Goal: Task Accomplishment & Management: Complete application form

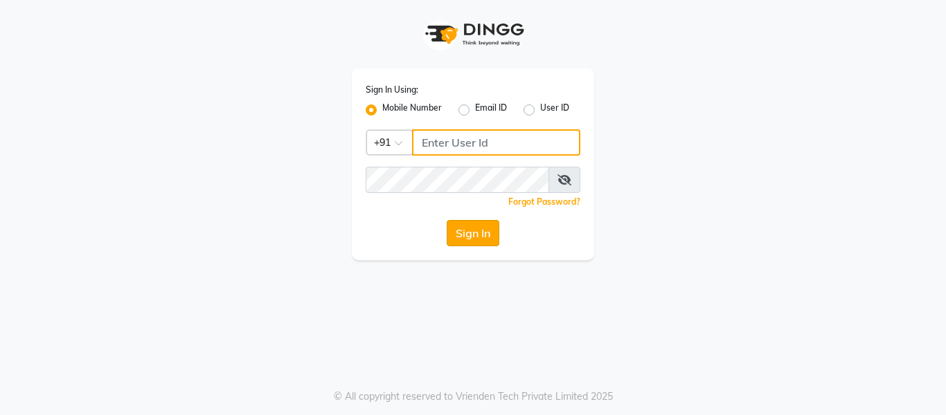
type input "9506660055"
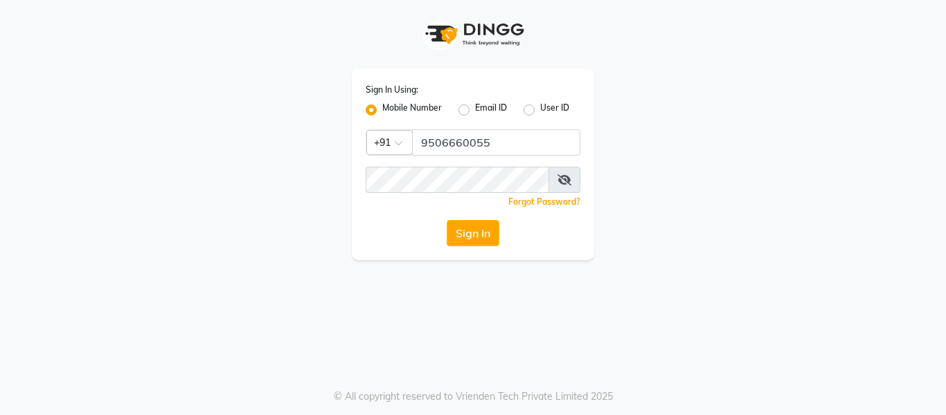
click at [474, 238] on button "Sign In" at bounding box center [473, 233] width 53 height 26
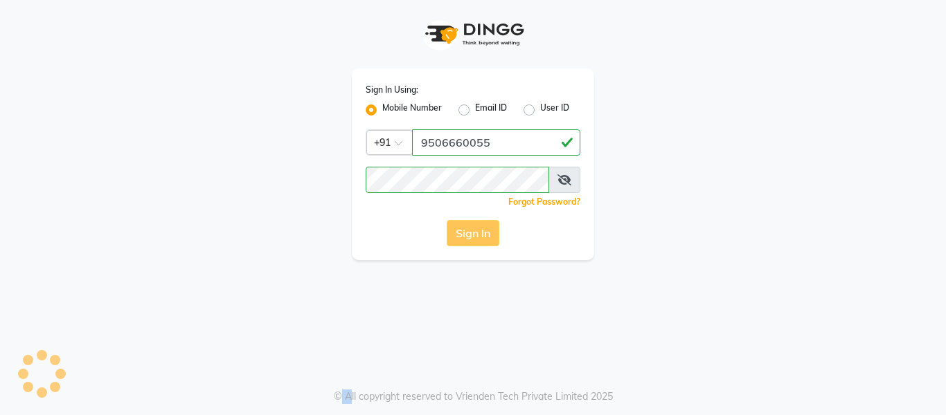
click at [474, 238] on div "Sign In" at bounding box center [473, 233] width 215 height 26
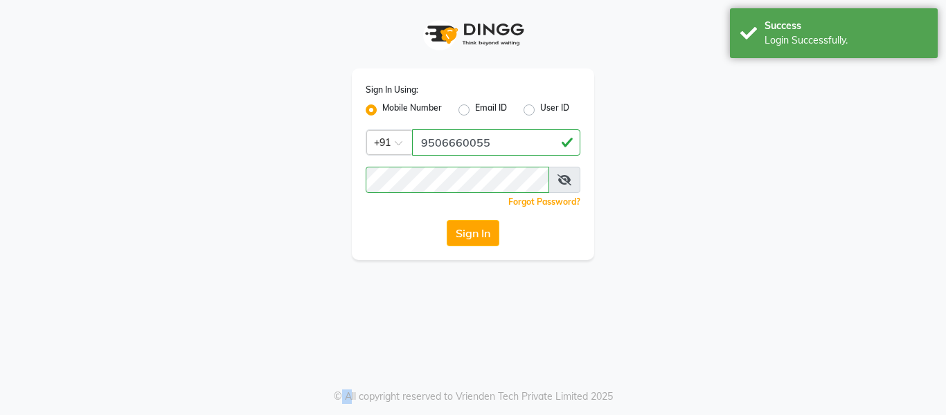
select select "service"
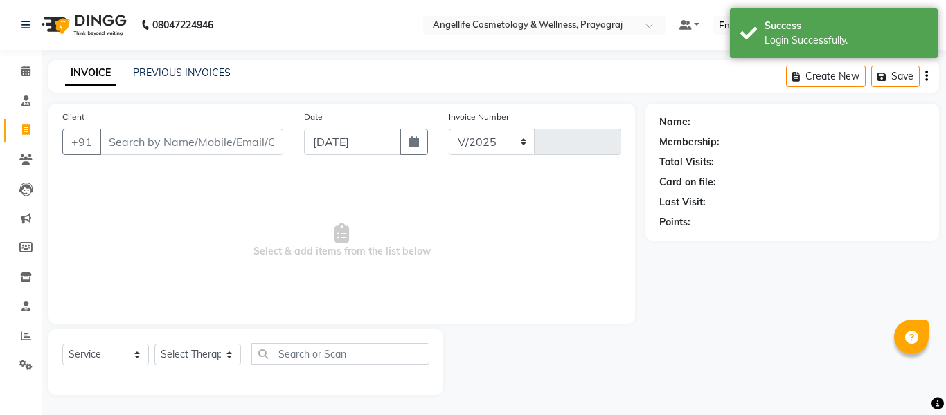
select select "en"
select select "4531"
type input "1276"
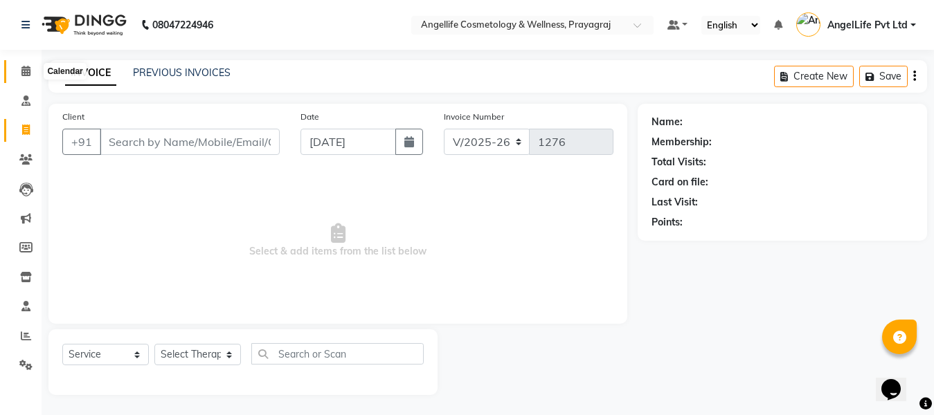
click at [28, 72] on icon at bounding box center [25, 71] width 9 height 10
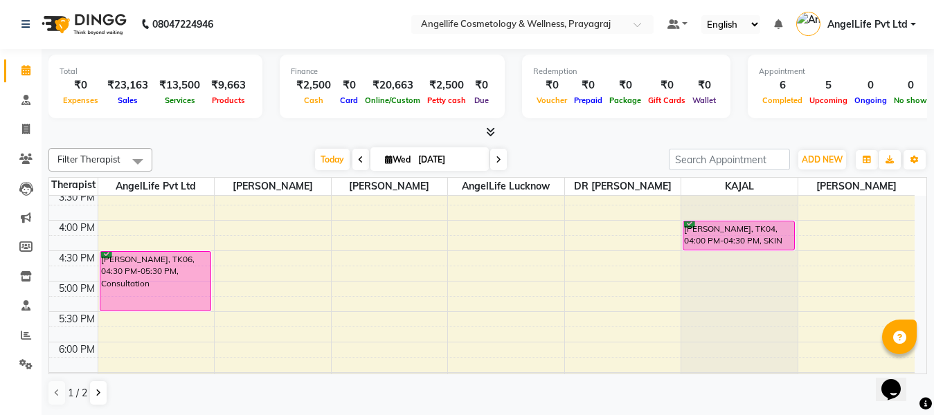
scroll to position [368, 0]
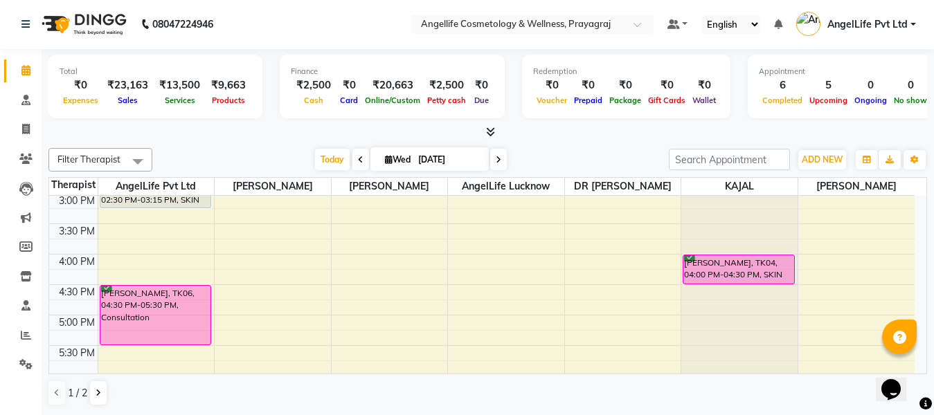
click at [369, 274] on div "9:00 AM 9:30 AM 10:00 AM 10:30 AM 11:00 AM 11:30 AM 12:00 PM 12:30 PM 1:00 PM 1…" at bounding box center [482, 163] width 866 height 670
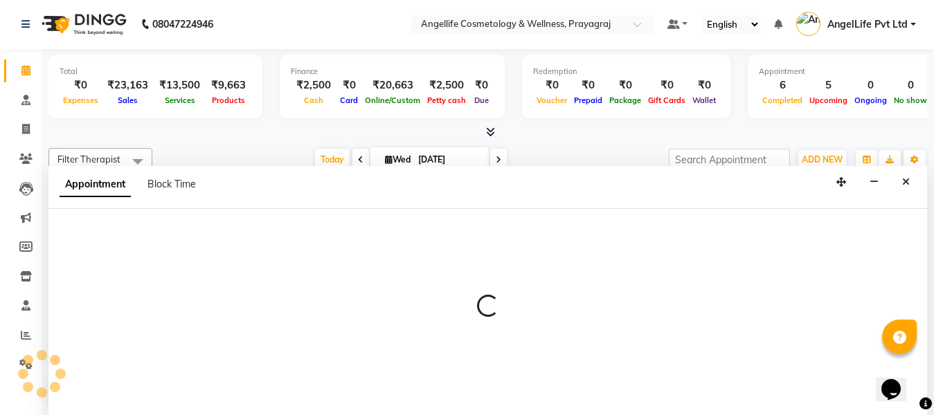
click at [369, 274] on div at bounding box center [487, 312] width 879 height 206
select select "26853"
select select "960"
select select "tentative"
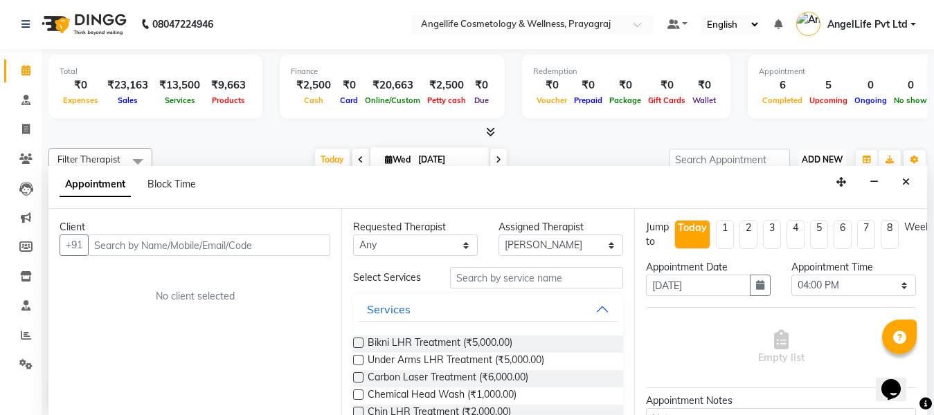
click at [831, 152] on button "ADD NEW Toggle Dropdown" at bounding box center [822, 159] width 48 height 19
click at [831, 159] on span "ADD NEW" at bounding box center [822, 159] width 41 height 10
click at [903, 184] on icon "Close" at bounding box center [906, 182] width 8 height 10
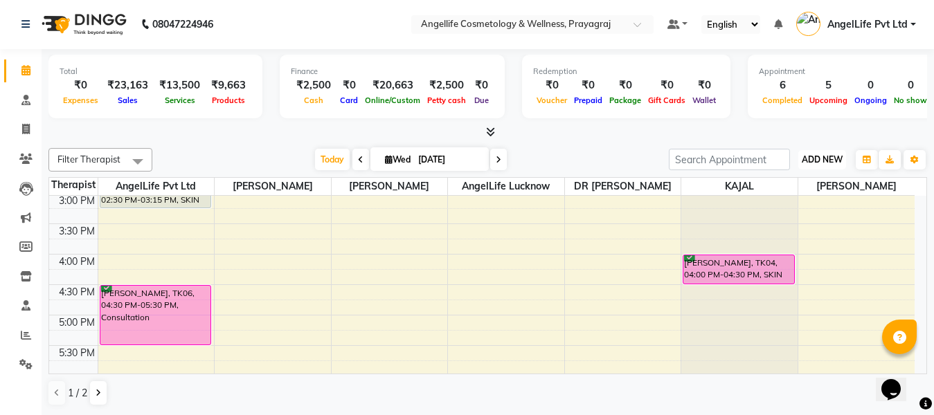
click at [819, 160] on span "ADD NEW" at bounding box center [822, 159] width 41 height 10
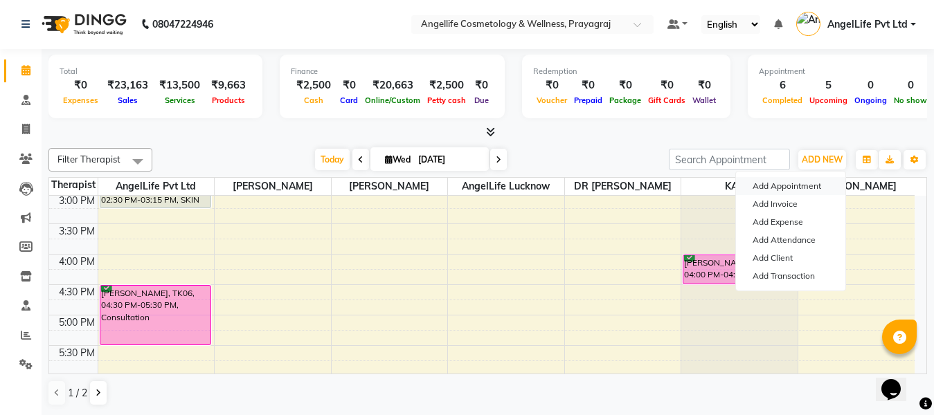
click at [807, 184] on button "Add Appointment" at bounding box center [790, 186] width 109 height 18
select select "tentative"
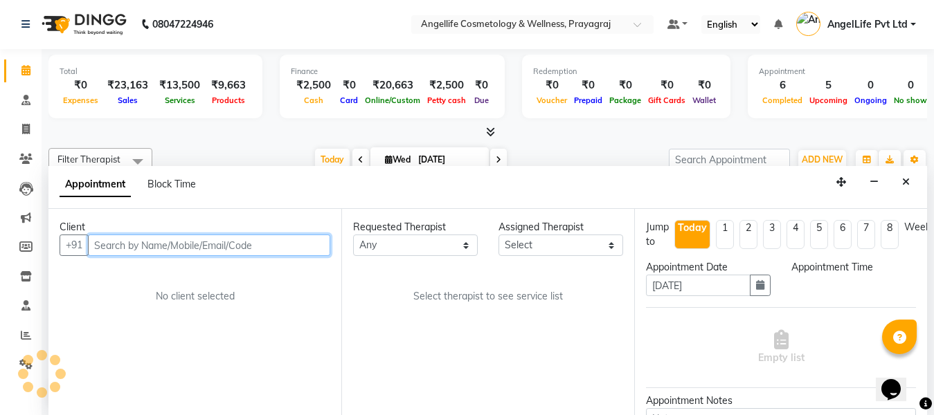
select select "600"
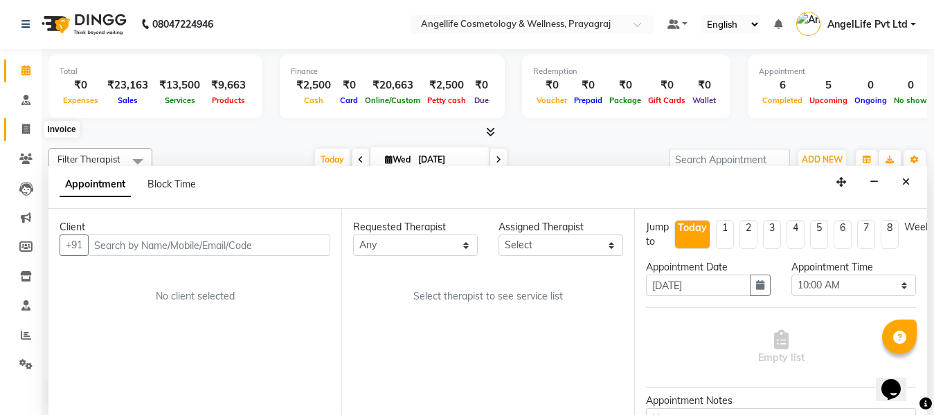
click at [25, 126] on icon at bounding box center [26, 129] width 8 height 10
select select "service"
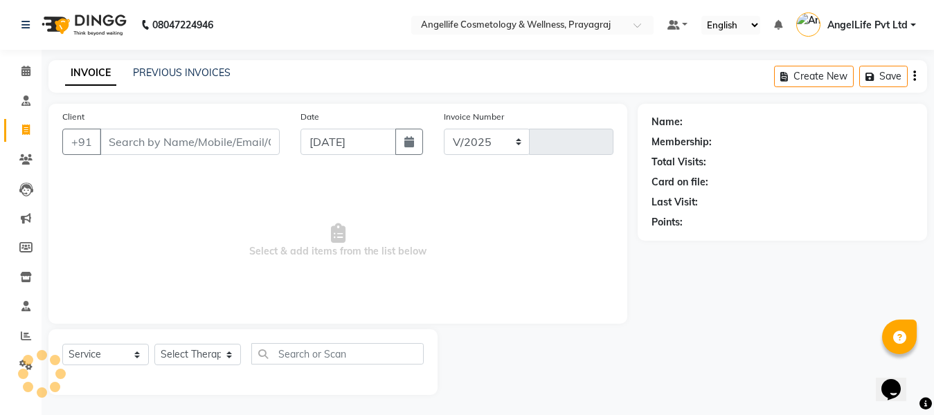
select select "4531"
type input "1276"
click at [29, 153] on span at bounding box center [26, 160] width 24 height 16
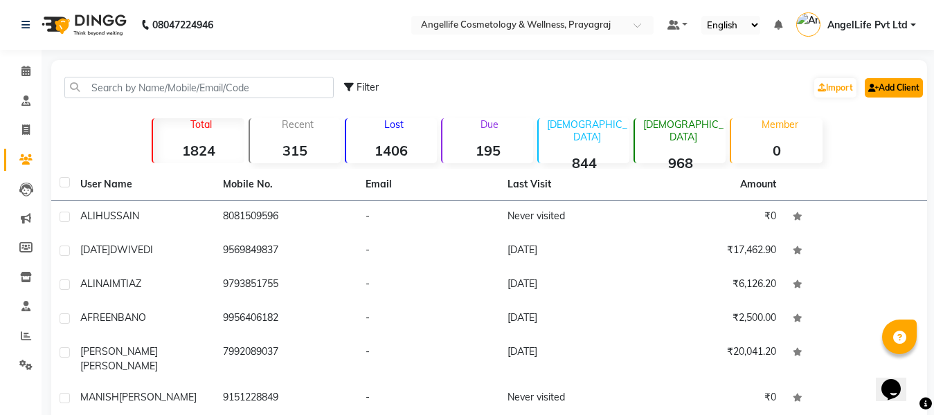
click at [893, 85] on link "Add Client" at bounding box center [894, 87] width 58 height 19
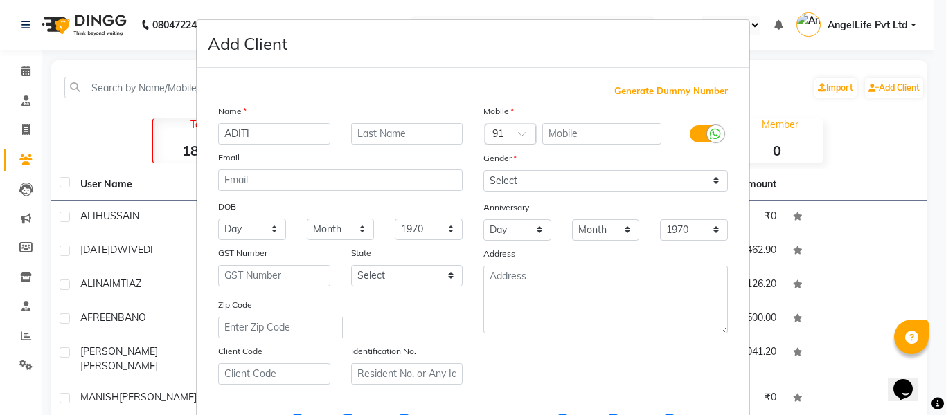
type input "ADITI"
click at [431, 136] on input "text" at bounding box center [407, 133] width 112 height 21
type input "TRIPATHI"
click at [566, 132] on input "text" at bounding box center [602, 133] width 120 height 21
type input "7376516254"
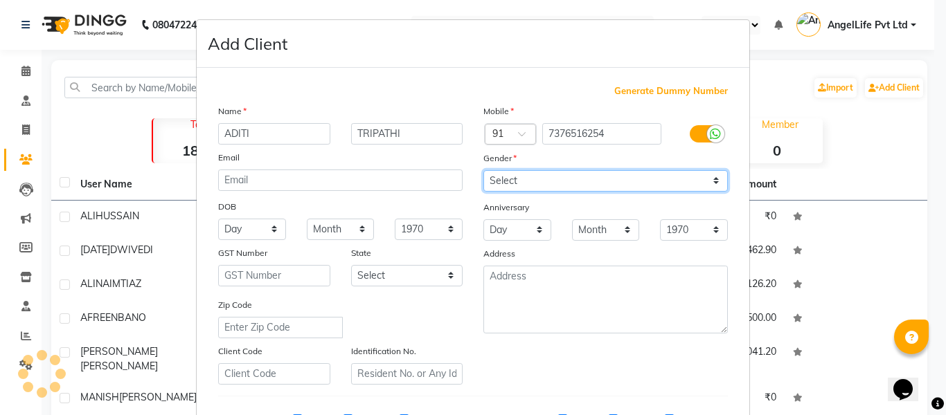
click at [585, 175] on select "Select [DEMOGRAPHIC_DATA] [DEMOGRAPHIC_DATA] Other Prefer Not To Say" at bounding box center [605, 180] width 244 height 21
select select "[DEMOGRAPHIC_DATA]"
click at [483, 170] on select "Select [DEMOGRAPHIC_DATA] [DEMOGRAPHIC_DATA] Other Prefer Not To Say" at bounding box center [605, 180] width 244 height 21
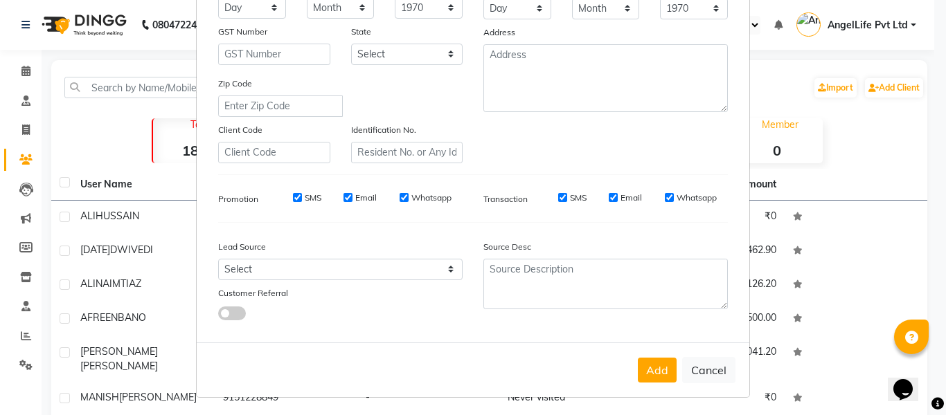
scroll to position [224, 0]
click at [647, 375] on button "Add" at bounding box center [657, 368] width 39 height 25
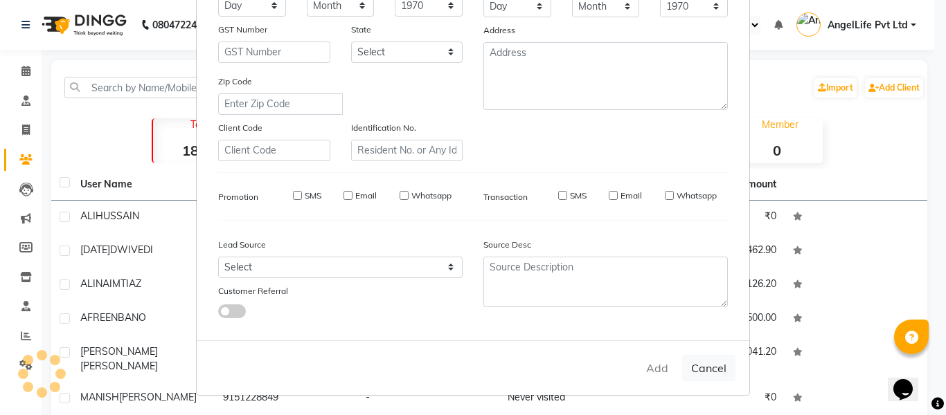
select select
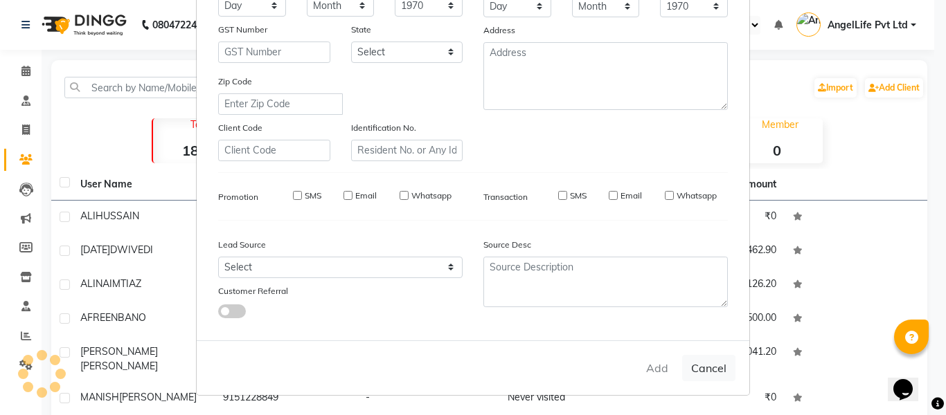
select select
checkbox input "false"
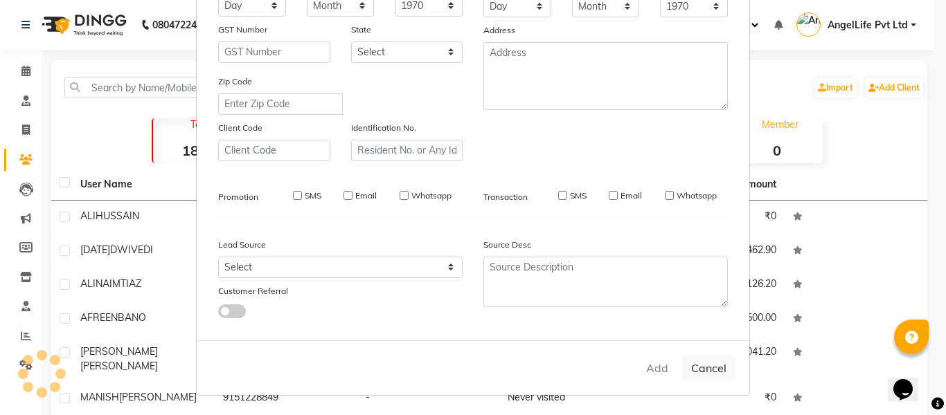
checkbox input "false"
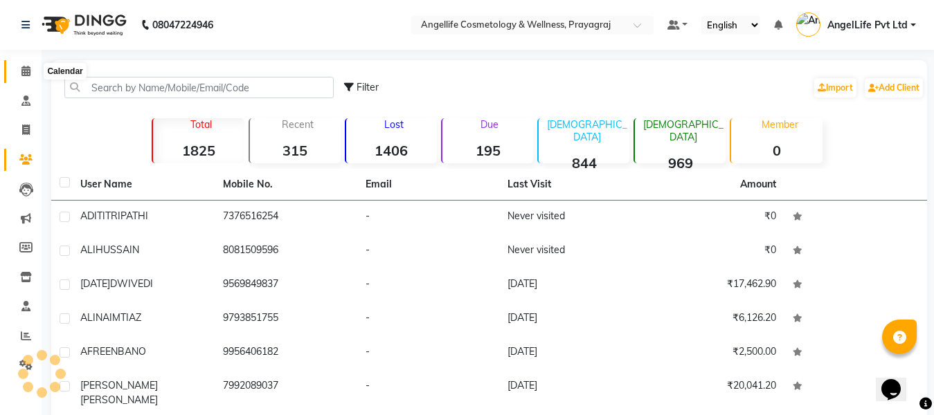
click at [28, 67] on icon at bounding box center [25, 71] width 9 height 10
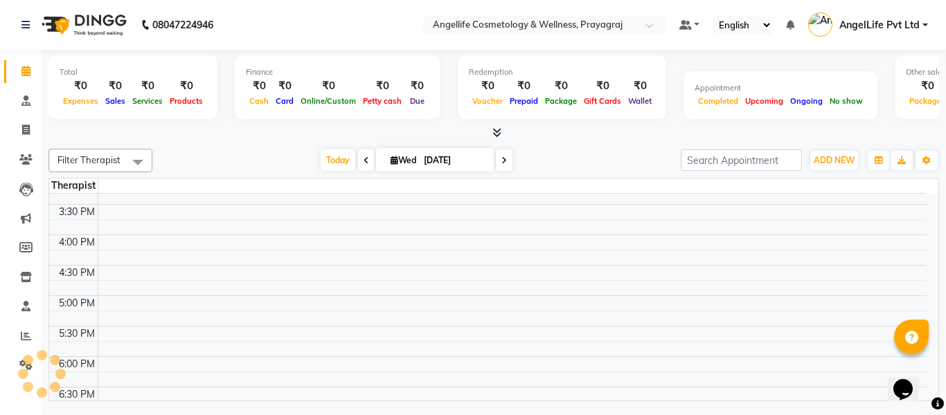
scroll to position [454, 0]
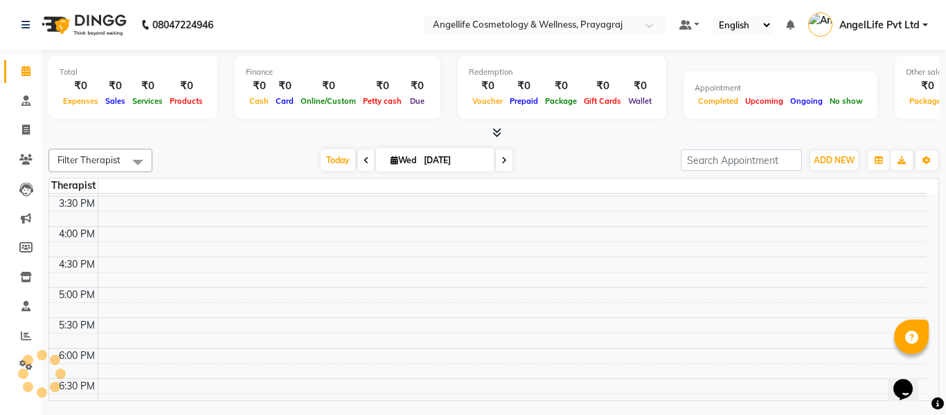
click at [201, 235] on td at bounding box center [512, 233] width 829 height 15
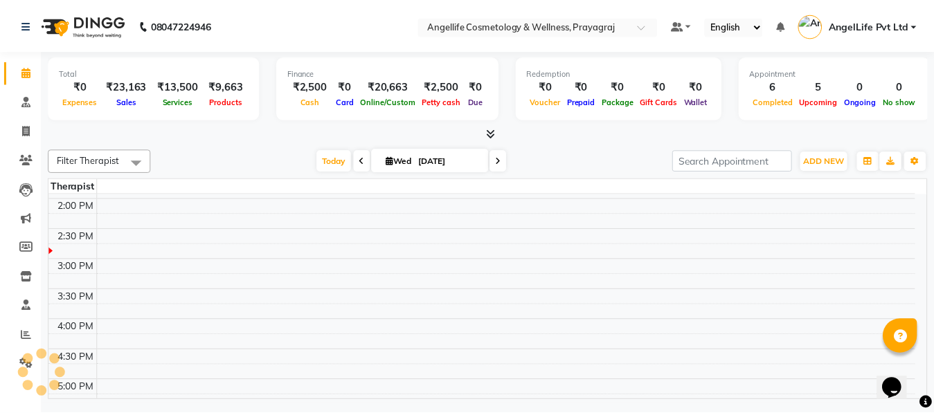
scroll to position [385, 0]
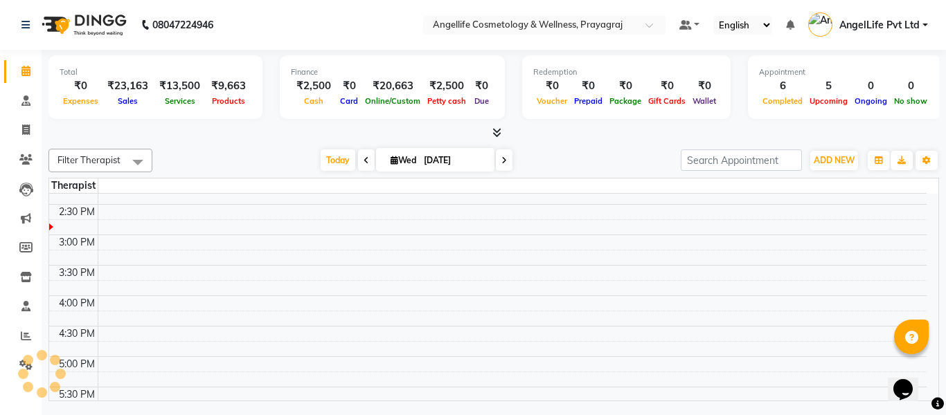
click at [150, 307] on td at bounding box center [512, 303] width 829 height 15
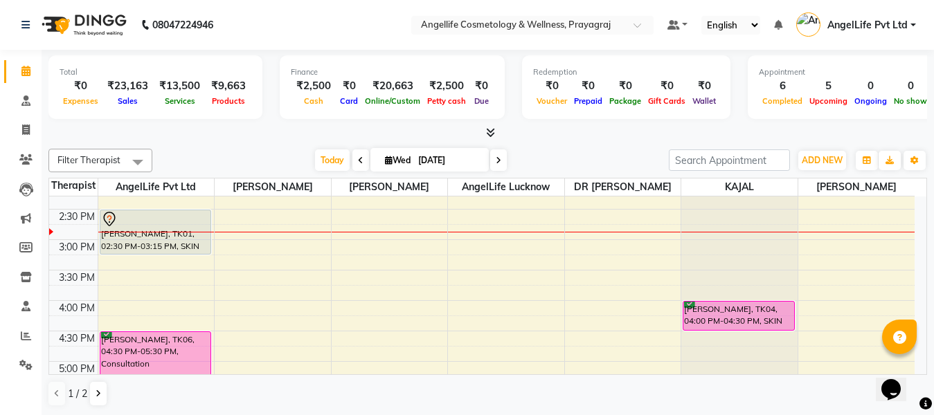
scroll to position [346, 0]
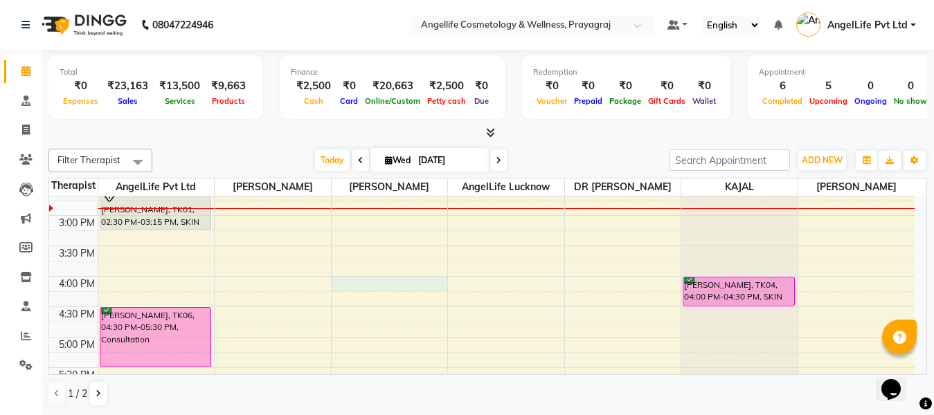
click at [428, 299] on div "9:00 AM 9:30 AM 10:00 AM 10:30 AM 11:00 AM 11:30 AM 12:00 PM 12:30 PM 1:00 PM 1…" at bounding box center [482, 185] width 866 height 670
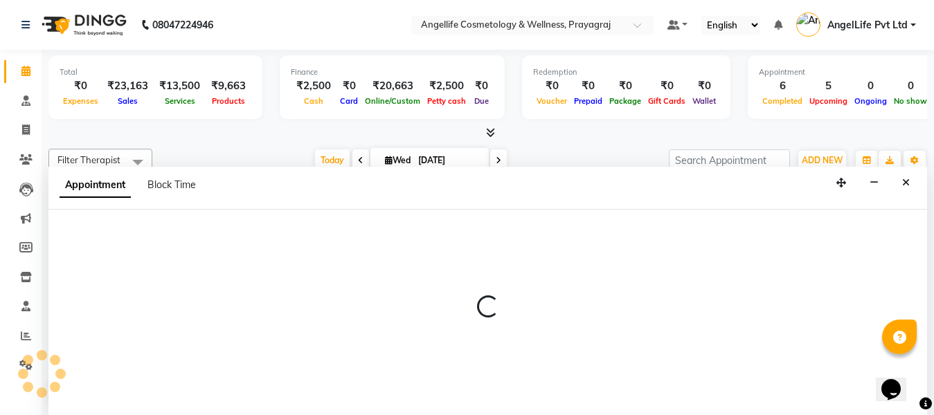
scroll to position [1, 0]
select select "26853"
select select "960"
select select "tentative"
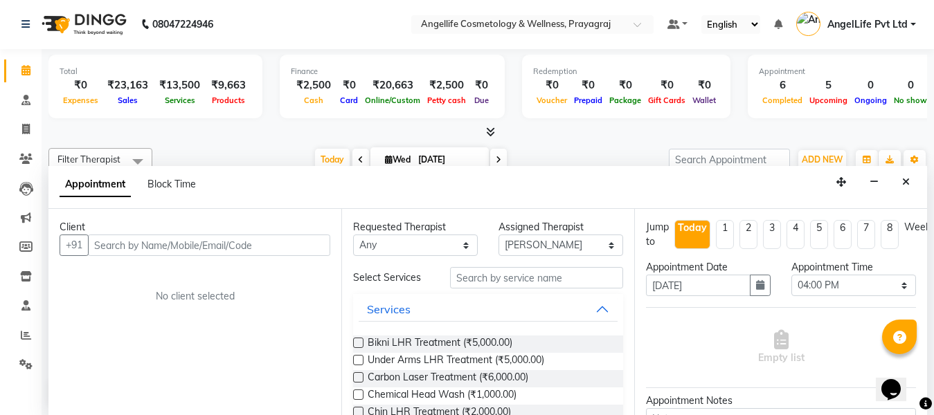
click at [283, 242] on input "text" at bounding box center [209, 245] width 242 height 21
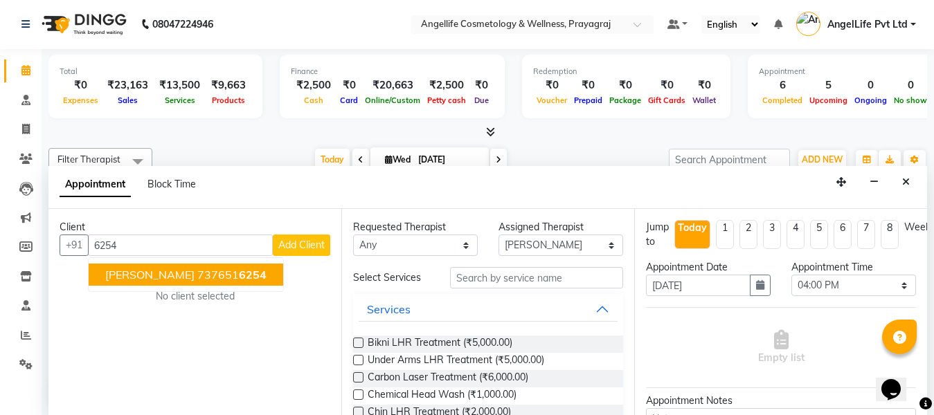
click at [244, 276] on span "6254" at bounding box center [253, 275] width 28 height 14
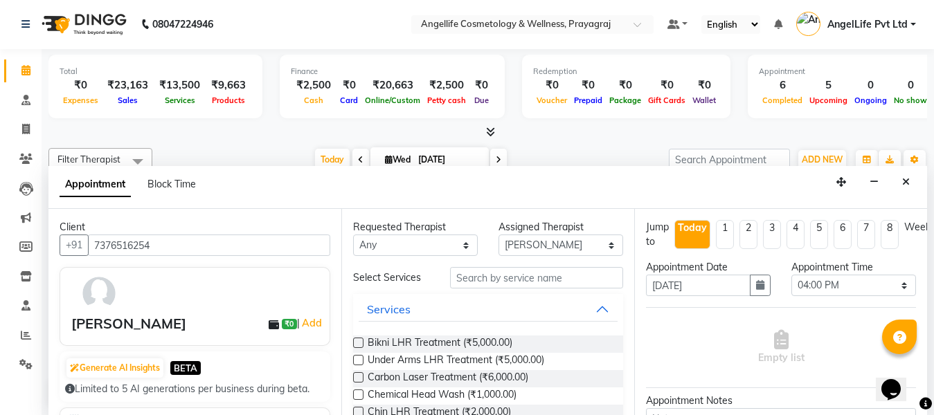
type input "7376516254"
click at [522, 279] on input "text" at bounding box center [536, 277] width 173 height 21
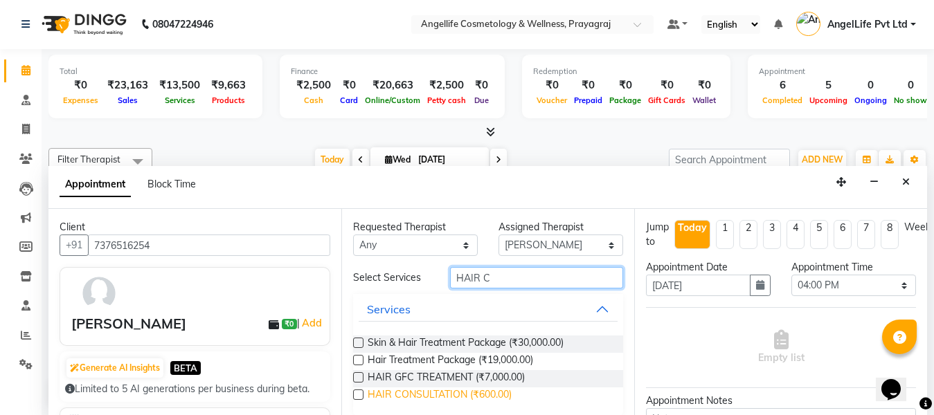
type input "HAIR C"
click at [409, 393] on span "HAIR CONSULTATION (₹600.00)" at bounding box center [440, 396] width 144 height 17
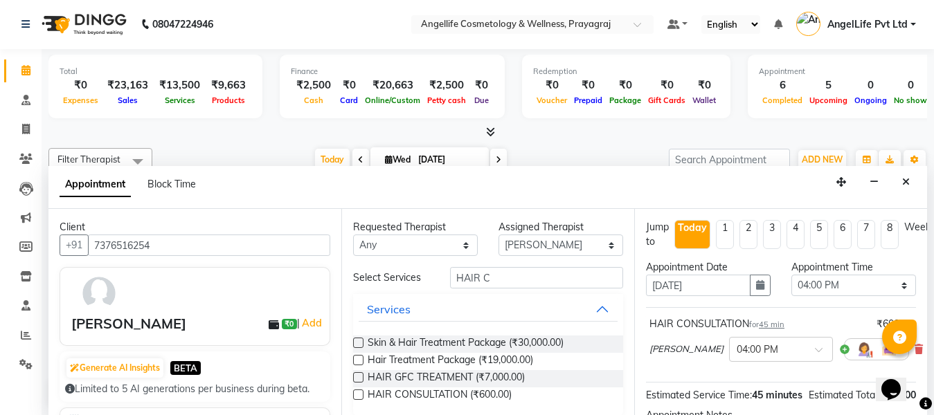
click at [355, 394] on label at bounding box center [358, 395] width 10 height 10
click at [355, 394] on input "checkbox" at bounding box center [357, 396] width 9 height 9
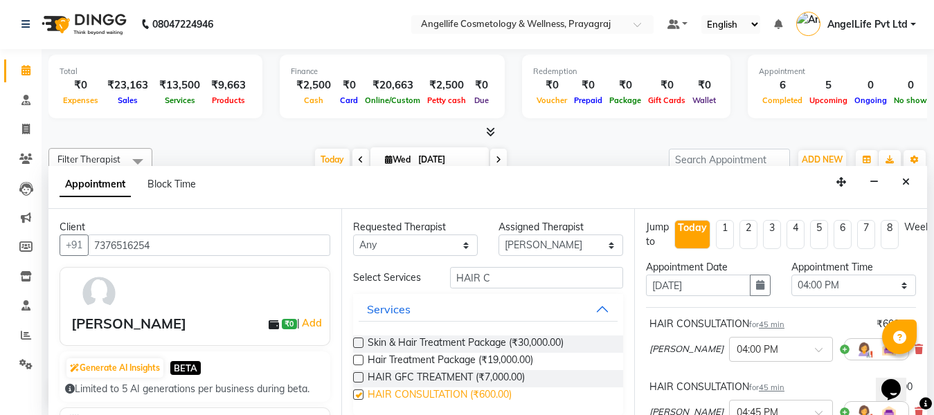
checkbox input "false"
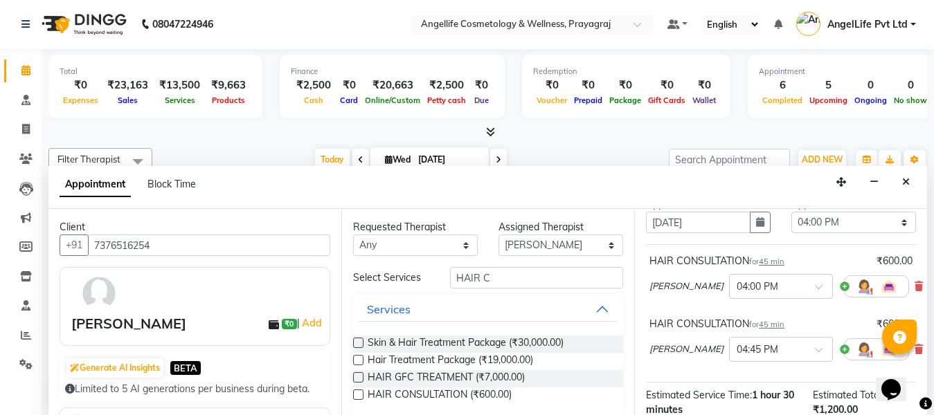
scroll to position [138, 0]
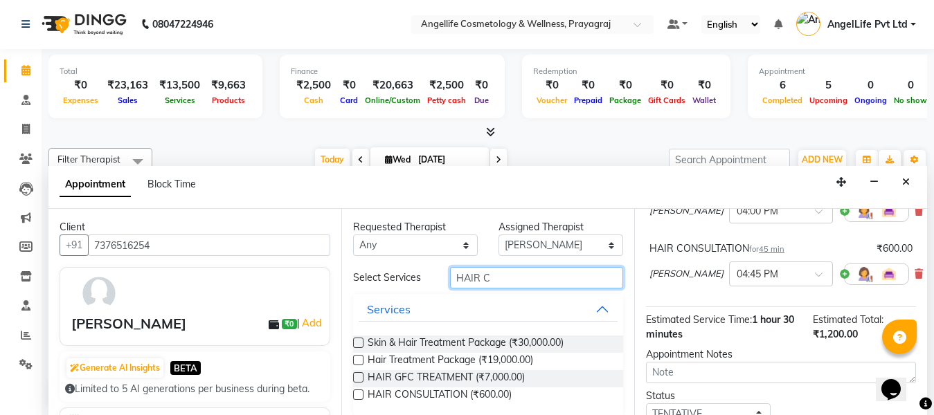
click at [476, 278] on input "HAIR C" at bounding box center [536, 277] width 173 height 21
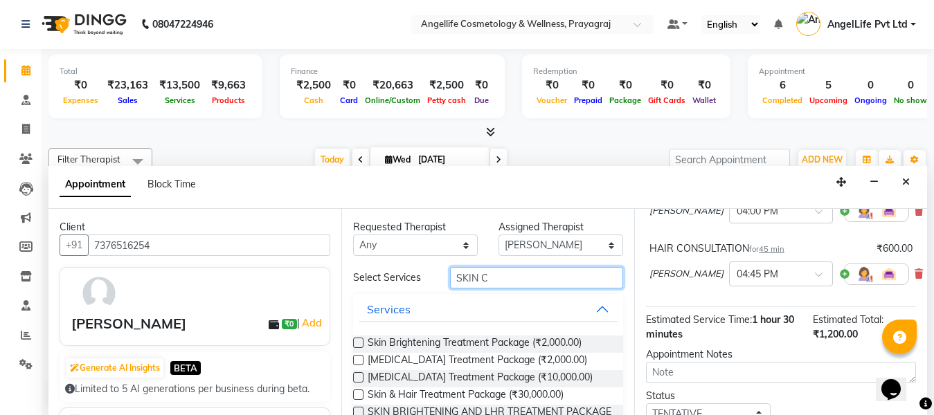
click at [486, 276] on input "SKIN C" at bounding box center [536, 277] width 173 height 21
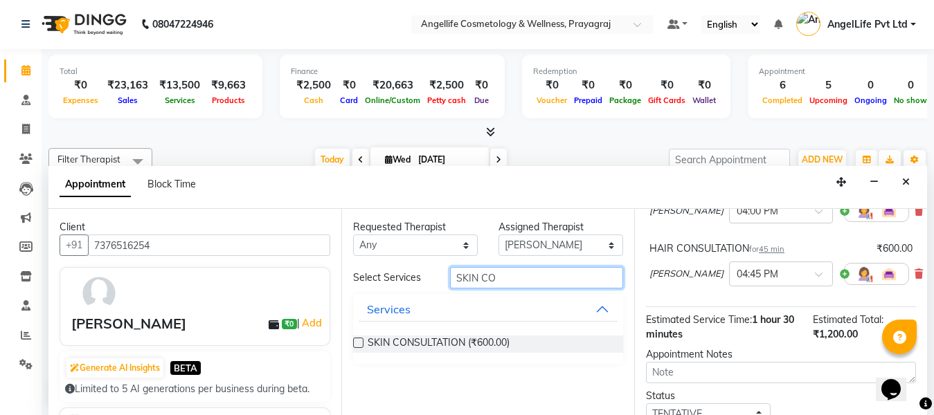
type input "SKIN CO"
click at [360, 344] on label at bounding box center [358, 343] width 10 height 10
click at [360, 344] on input "checkbox" at bounding box center [357, 344] width 9 height 9
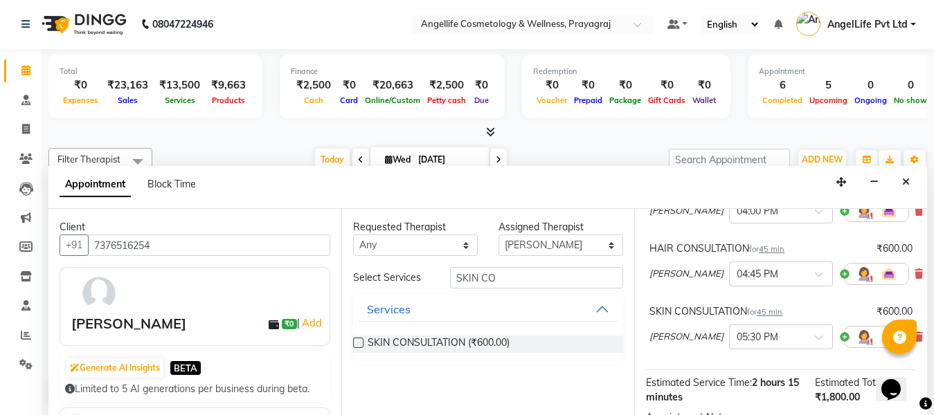
click at [357, 343] on label at bounding box center [358, 343] width 10 height 10
click at [357, 343] on input "checkbox" at bounding box center [357, 344] width 9 height 9
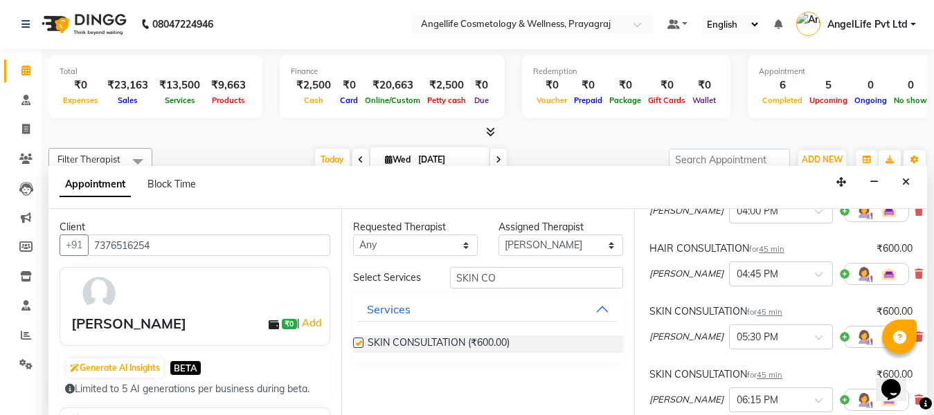
checkbox input "false"
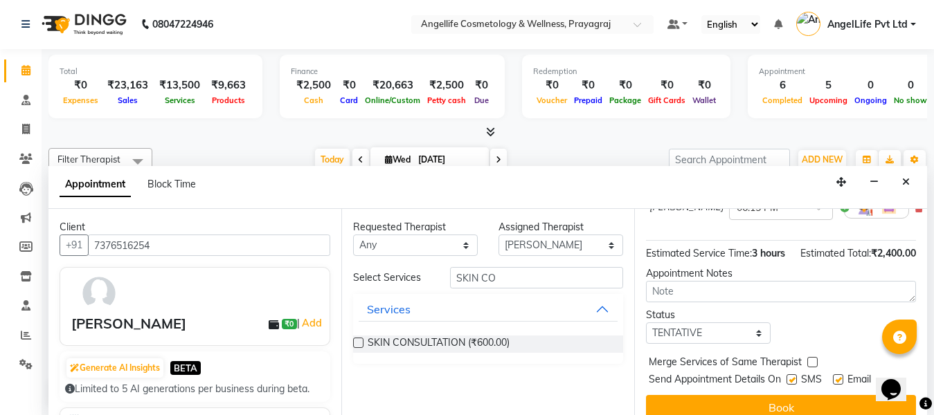
scroll to position [346, 0]
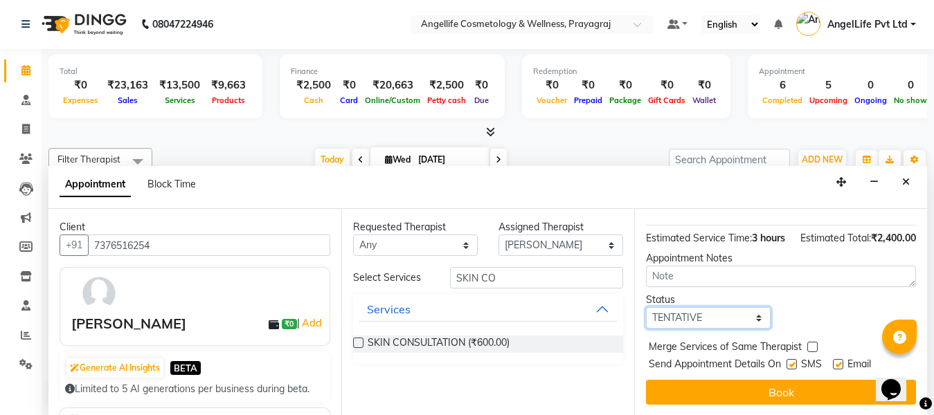
click at [714, 329] on select "Select TENTATIVE CONFIRM CHECK-IN UPCOMING" at bounding box center [708, 317] width 125 height 21
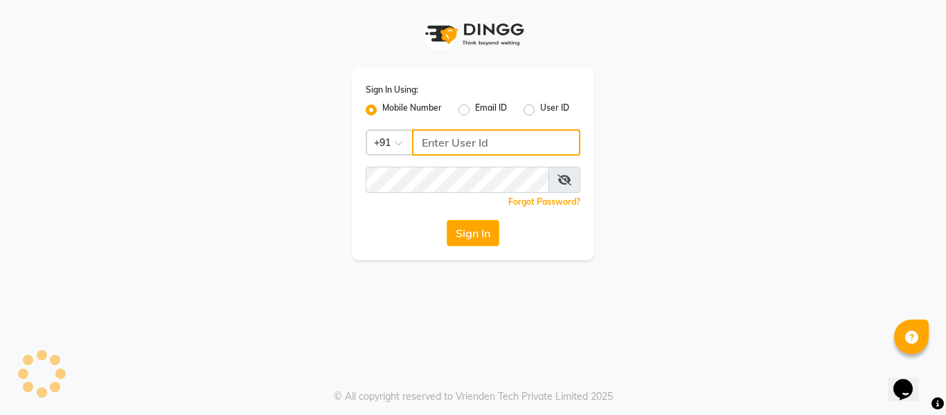
type input "9506660055"
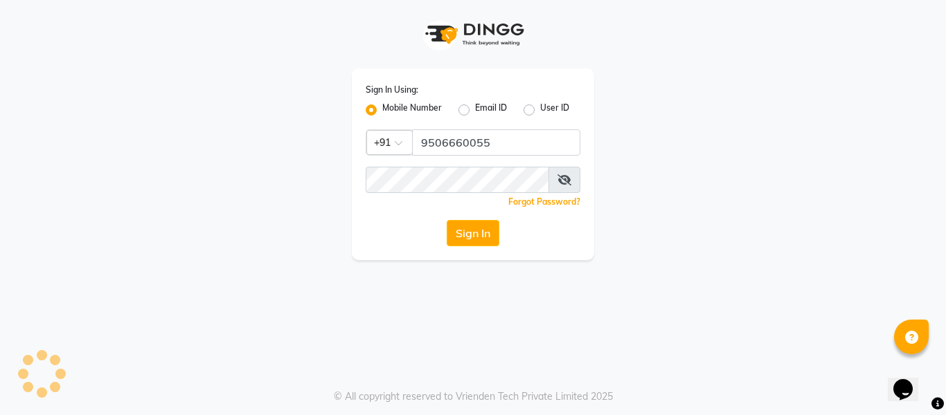
click at [361, 342] on div "Sign In Using: Mobile Number Email ID User ID Country Code × [PHONE_NUMBER] Rem…" at bounding box center [473, 207] width 946 height 415
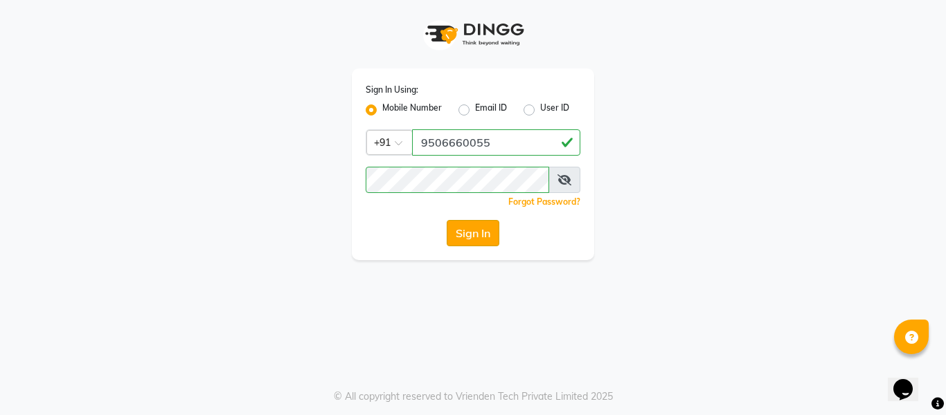
click at [483, 230] on button "Sign In" at bounding box center [473, 233] width 53 height 26
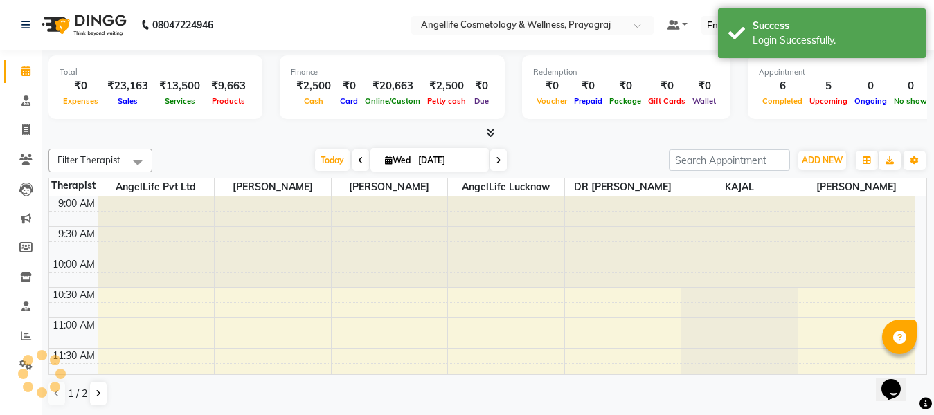
select select "en"
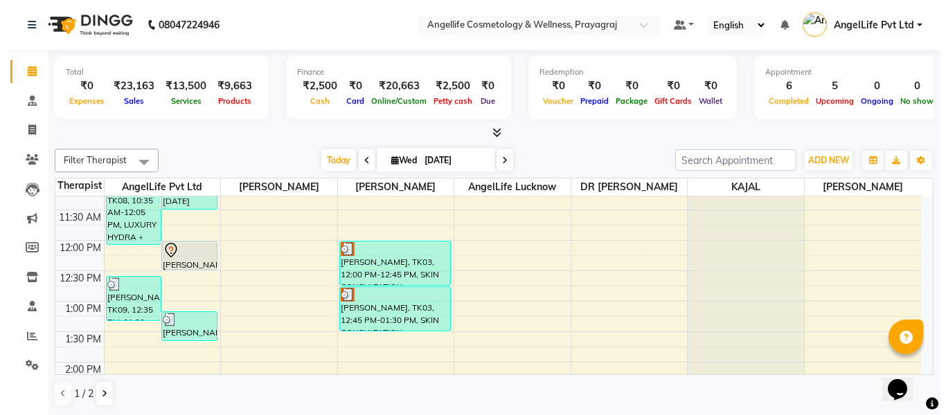
scroll to position [208, 0]
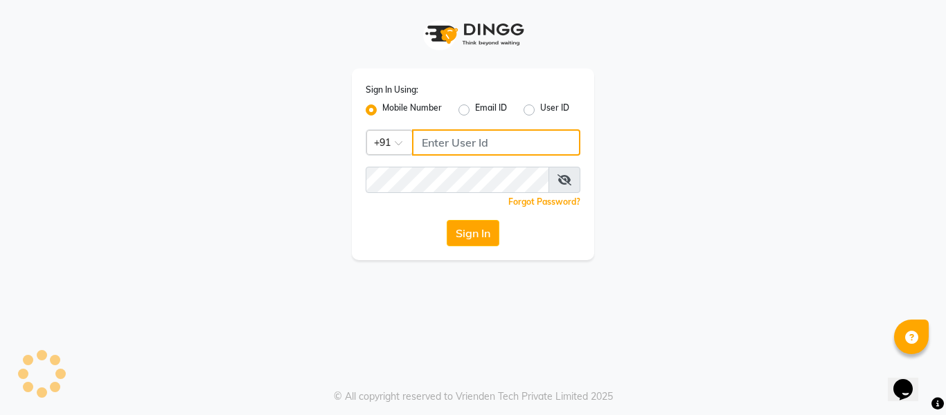
type input "9506660055"
